Goal: Check status: Check status

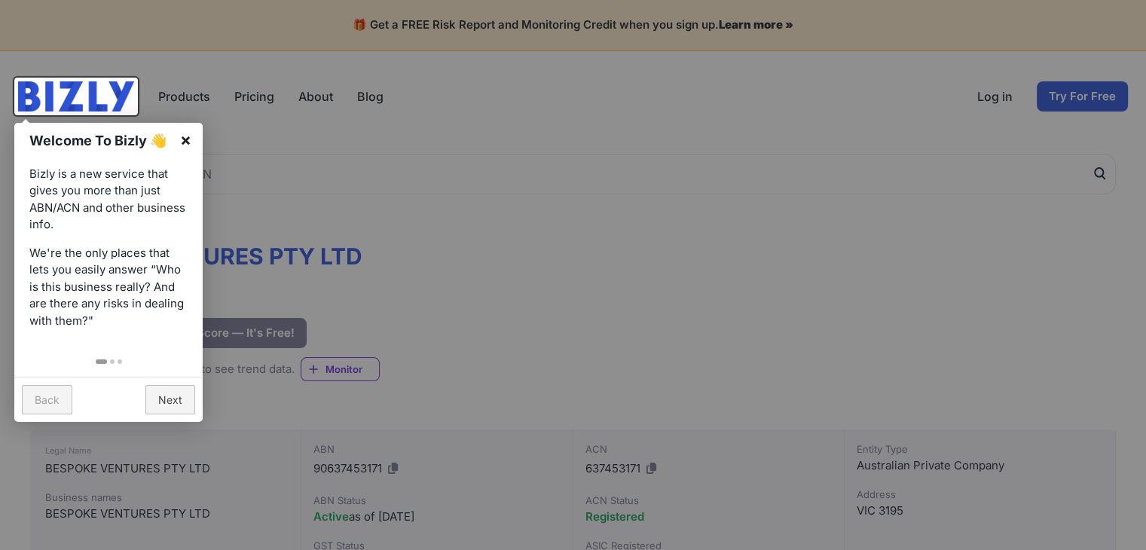
click at [181, 134] on link "×" at bounding box center [186, 140] width 34 height 34
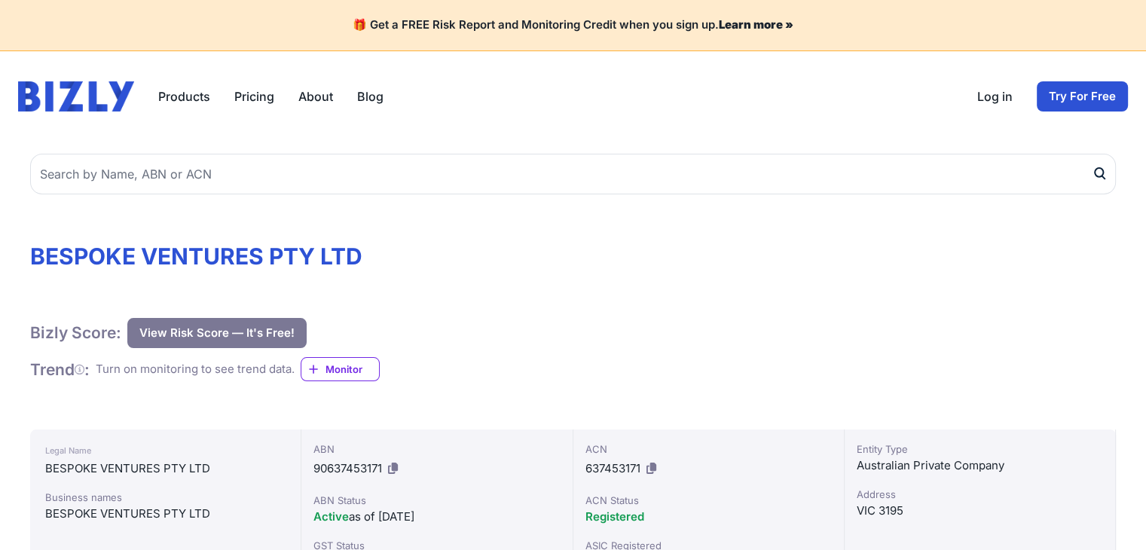
click at [310, 97] on link "About" at bounding box center [315, 96] width 35 height 18
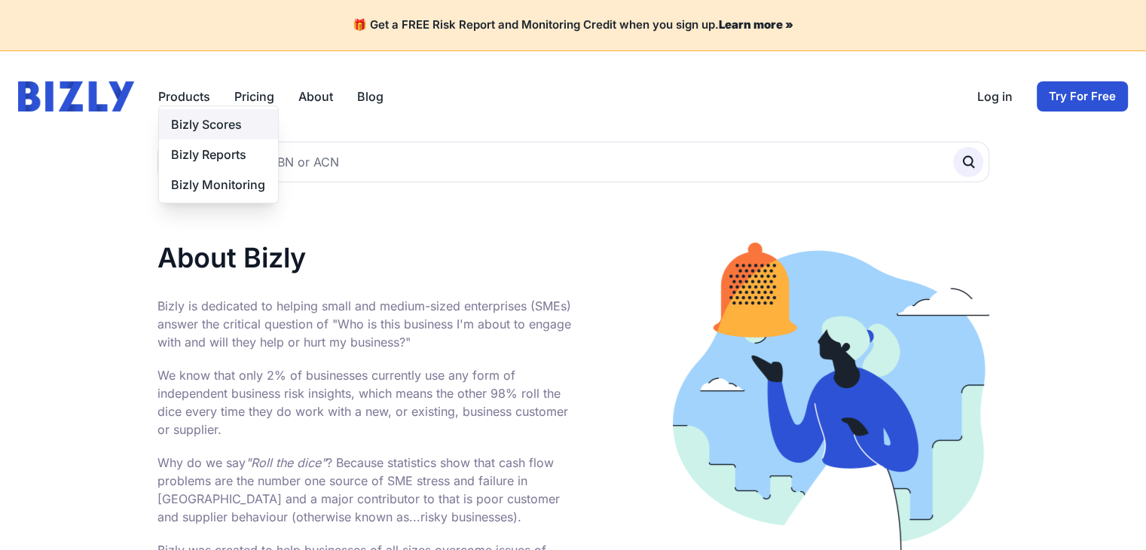
click at [185, 109] on link "Bizly Scores" at bounding box center [218, 124] width 119 height 30
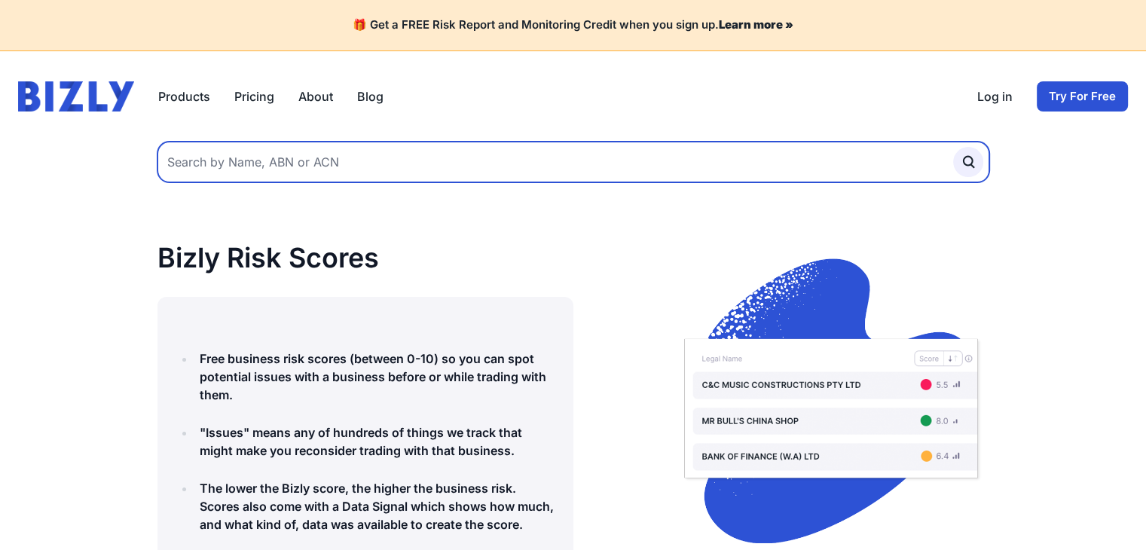
paste input "90 637 453 171"
type input "90 637 453 171"
click at [953, 147] on button "submit" at bounding box center [968, 162] width 30 height 30
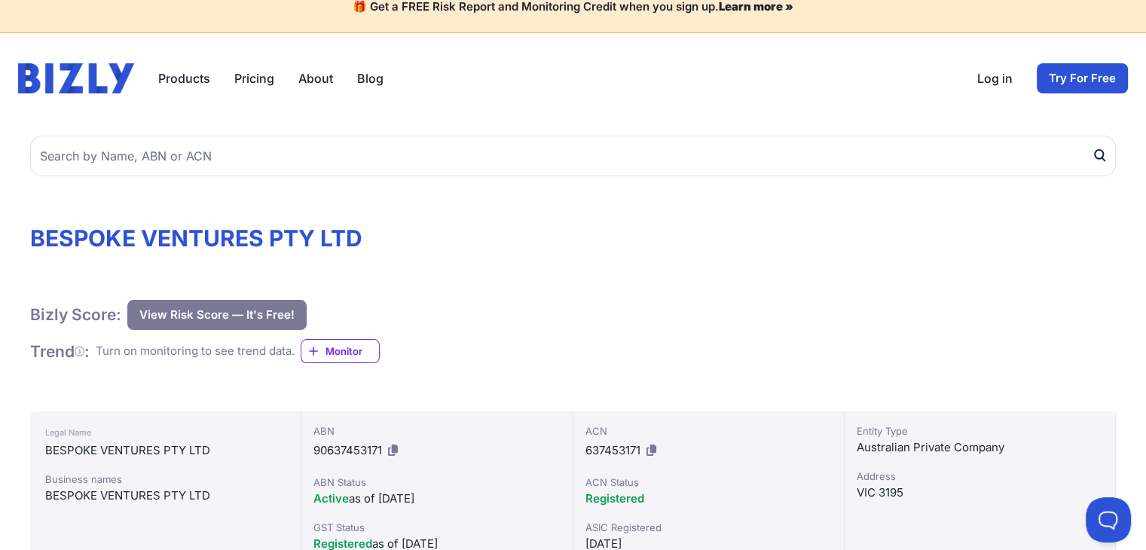
scroll to position [10, 0]
